Goal: Navigation & Orientation: Find specific page/section

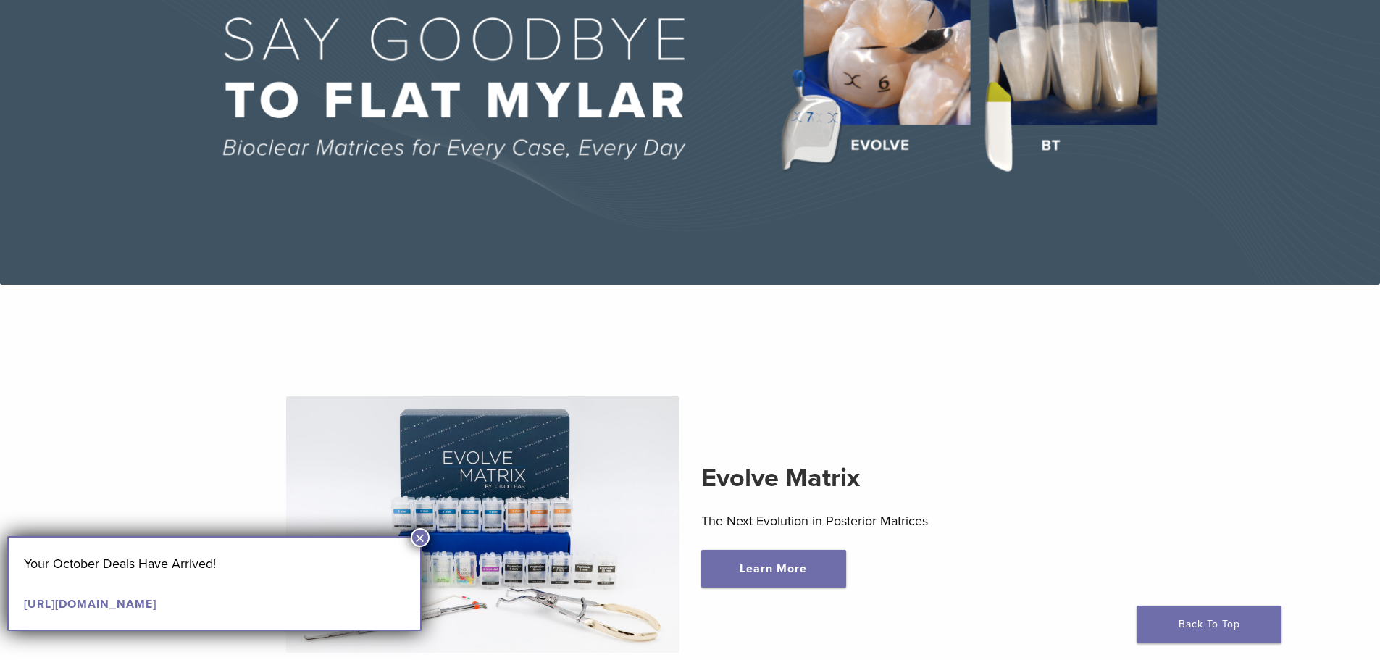
scroll to position [72, 0]
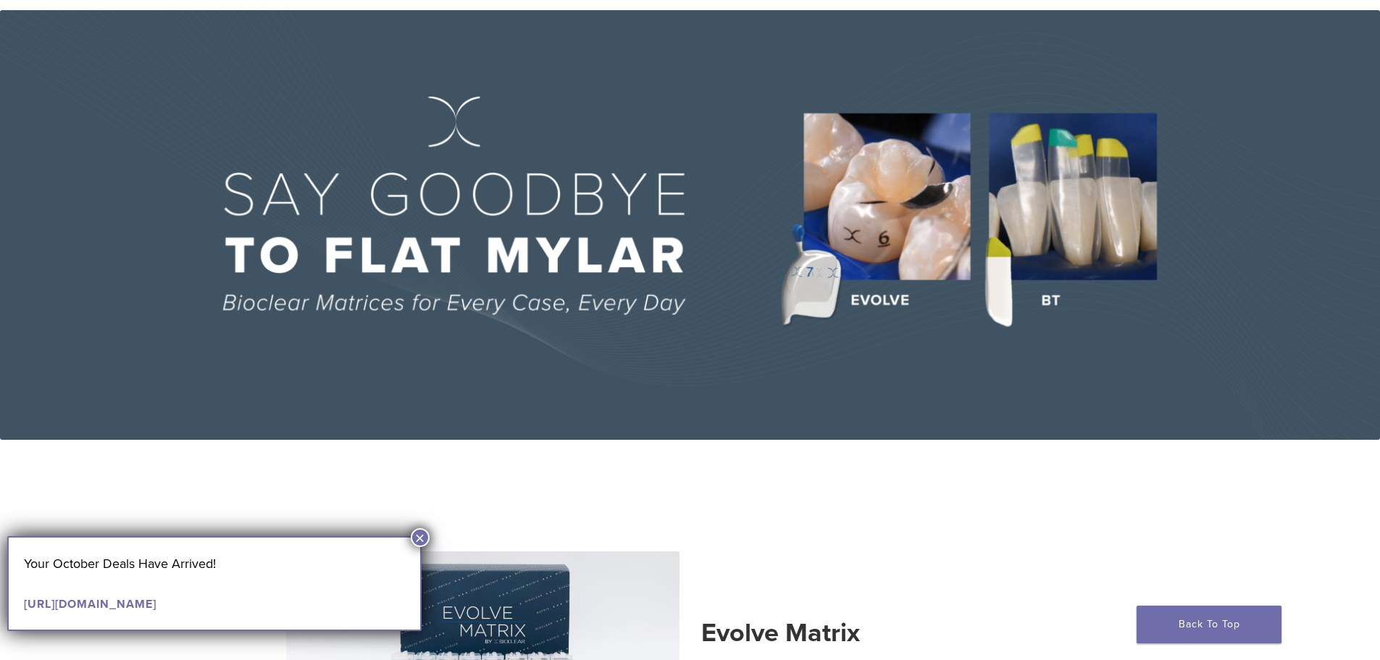
click at [422, 530] on button "×" at bounding box center [420, 537] width 19 height 19
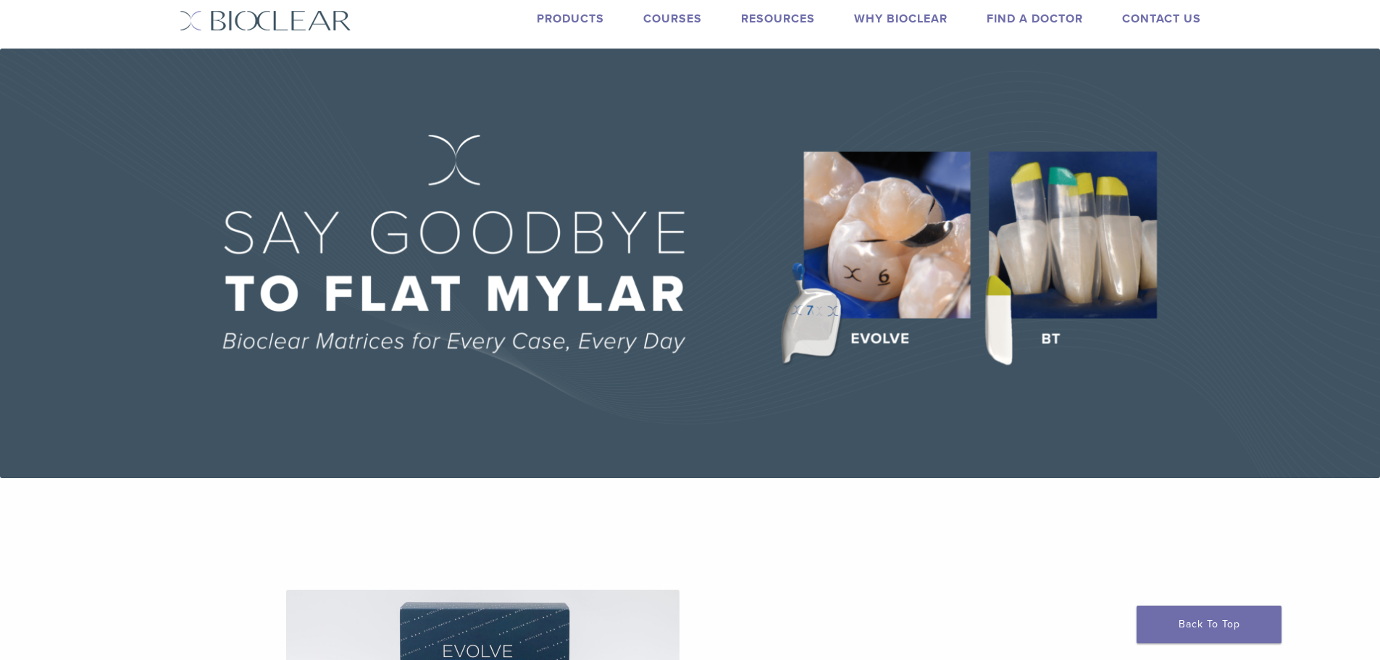
scroll to position [0, 0]
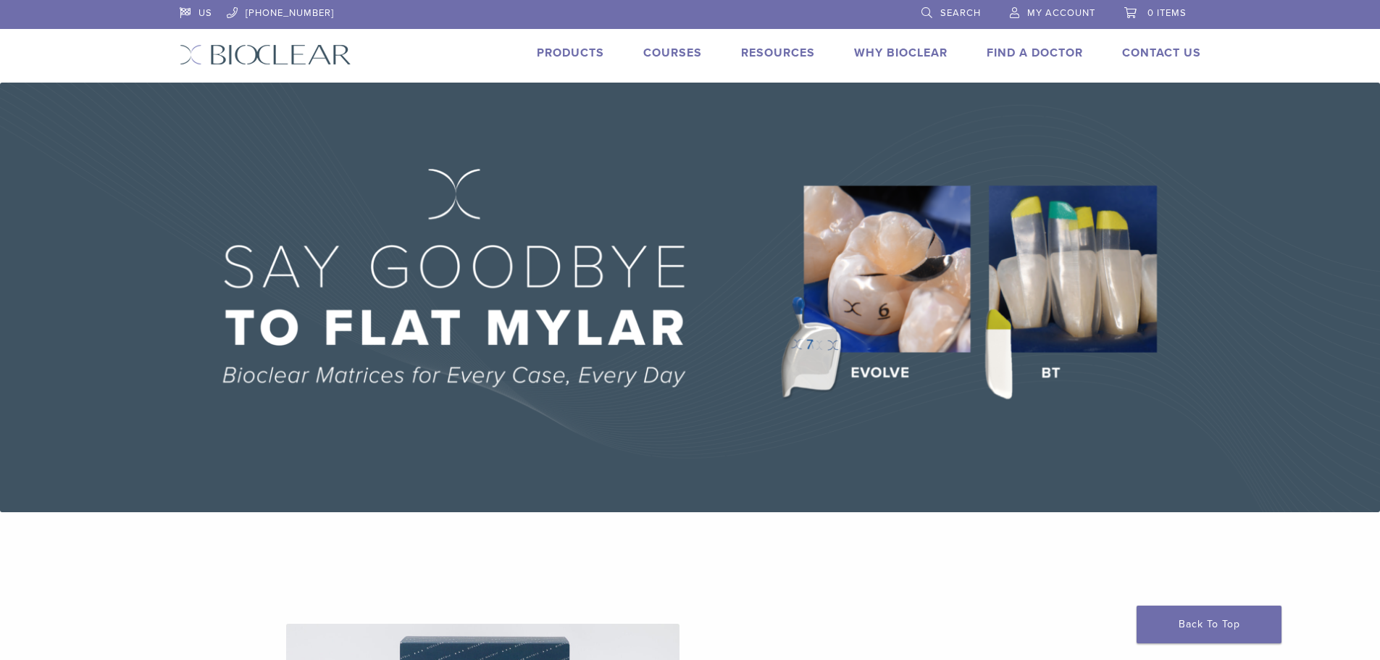
click at [1110, 323] on img at bounding box center [690, 298] width 1380 height 430
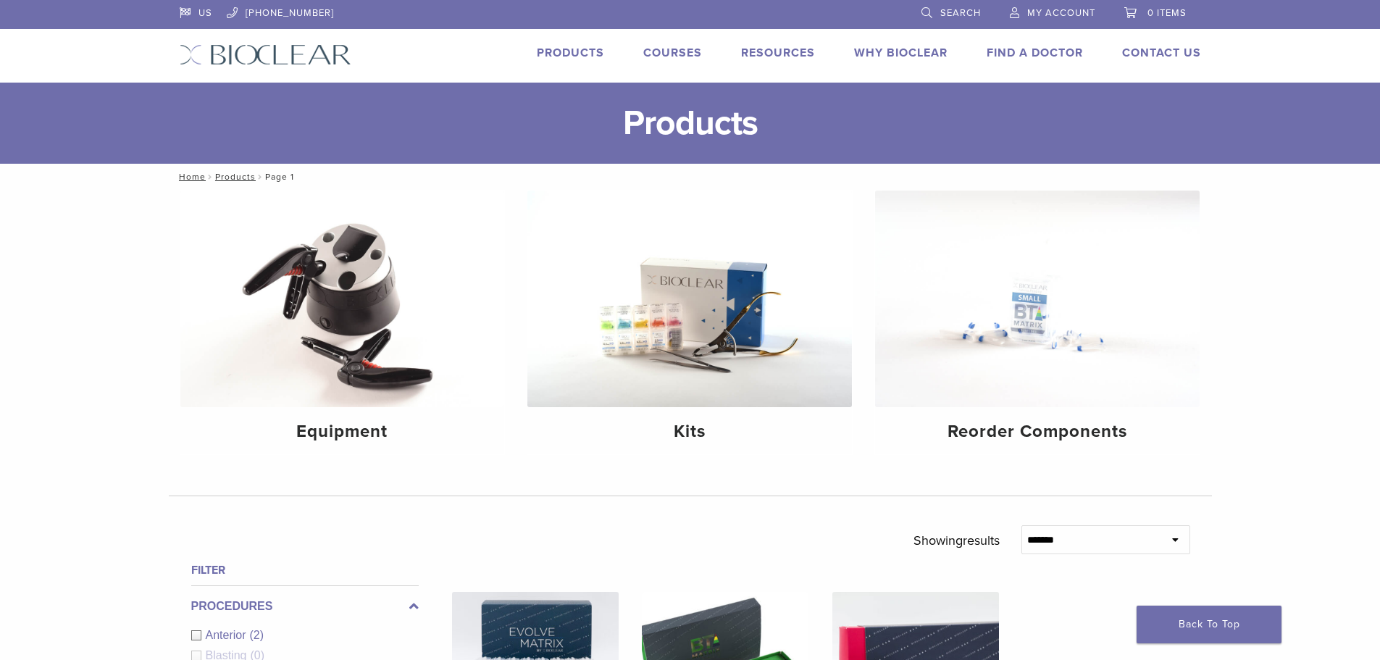
click at [934, 52] on link "Why Bioclear" at bounding box center [900, 53] width 93 height 14
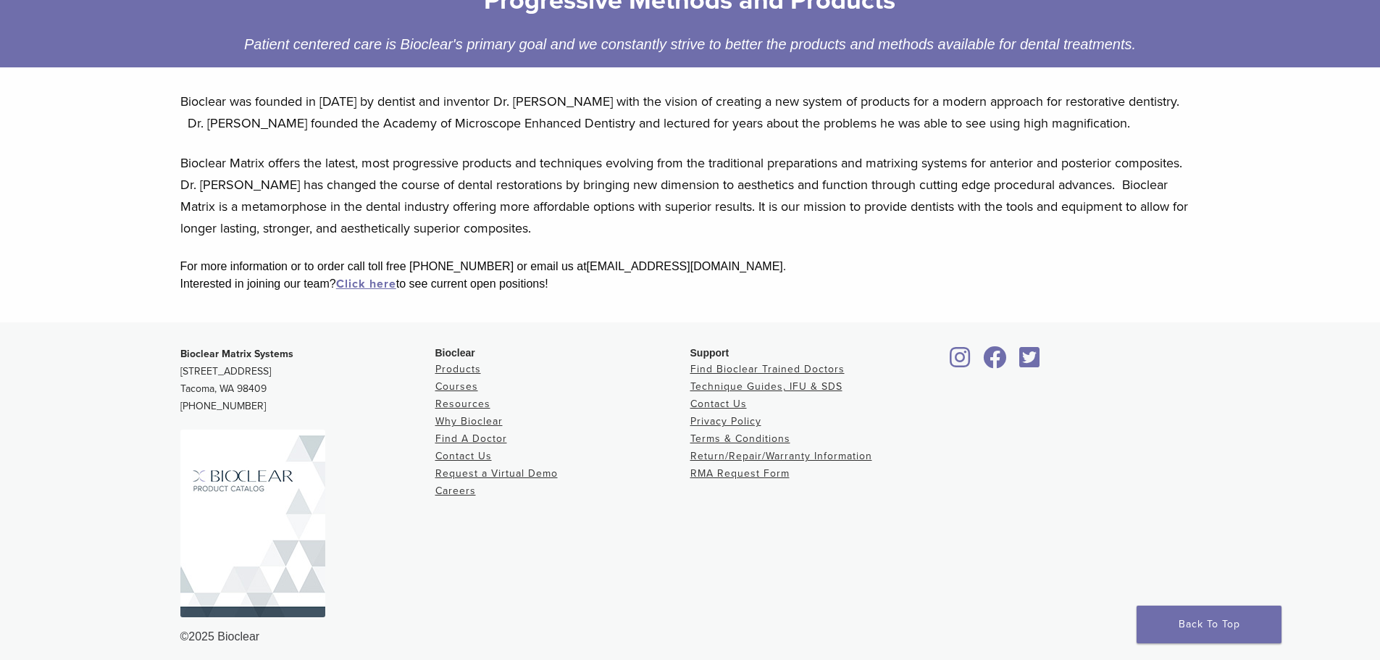
scroll to position [262, 0]
